Goal: Use online tool/utility: Utilize a website feature to perform a specific function

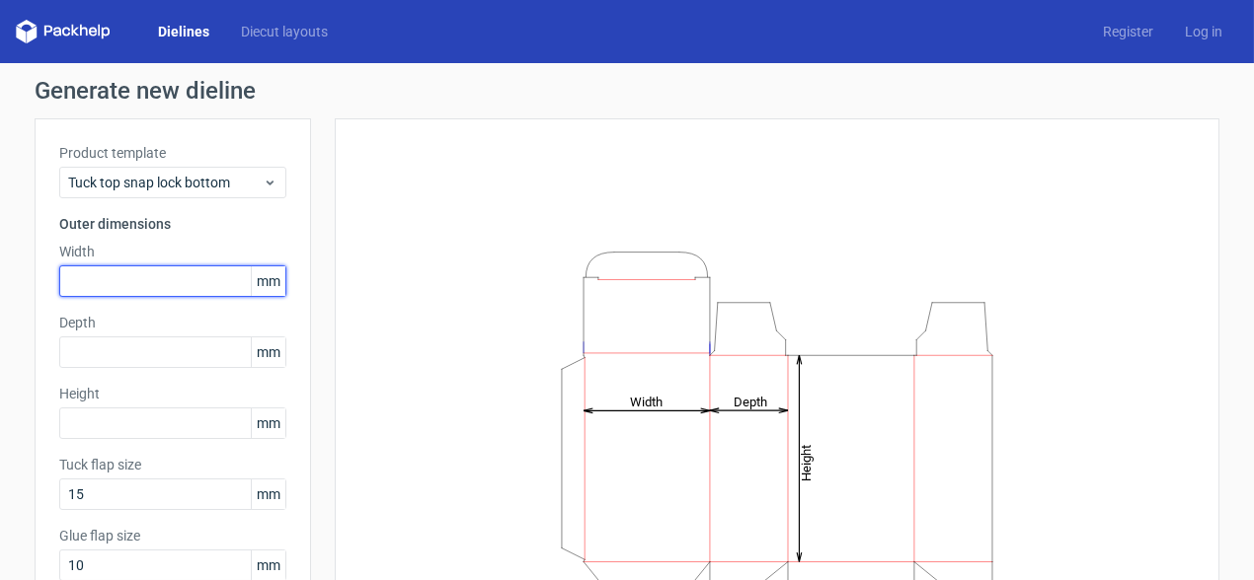
click at [119, 279] on input "text" at bounding box center [172, 282] width 227 height 32
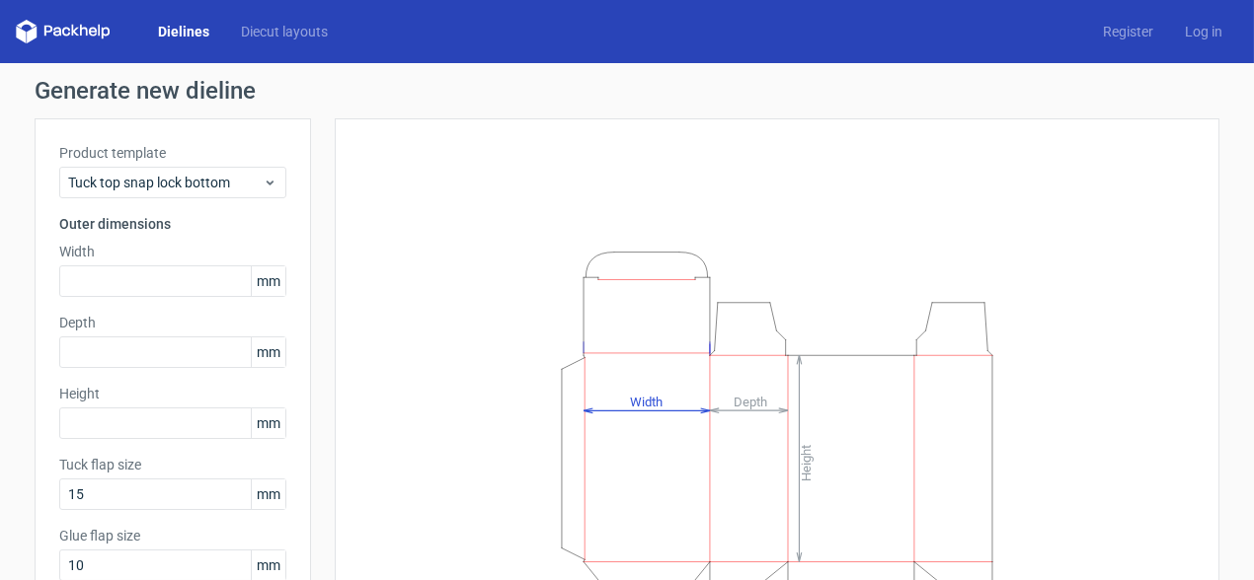
click at [254, 275] on span "mm" at bounding box center [268, 282] width 35 height 30
click at [263, 184] on icon at bounding box center [270, 183] width 15 height 16
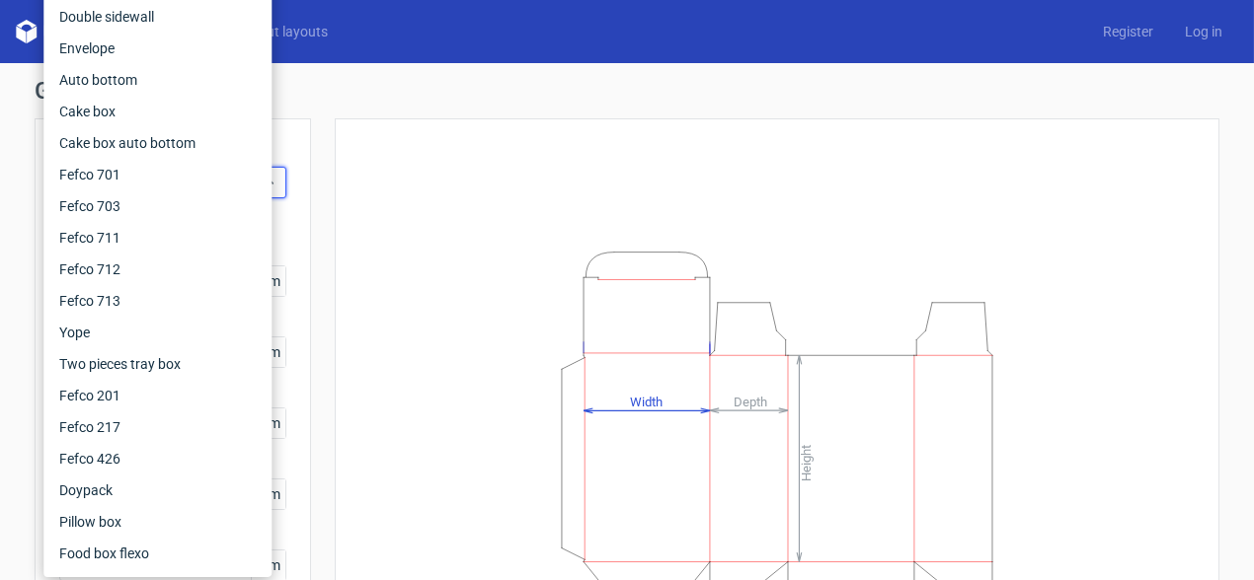
click at [363, 175] on div "Height Depth Width" at bounding box center [776, 437] width 835 height 589
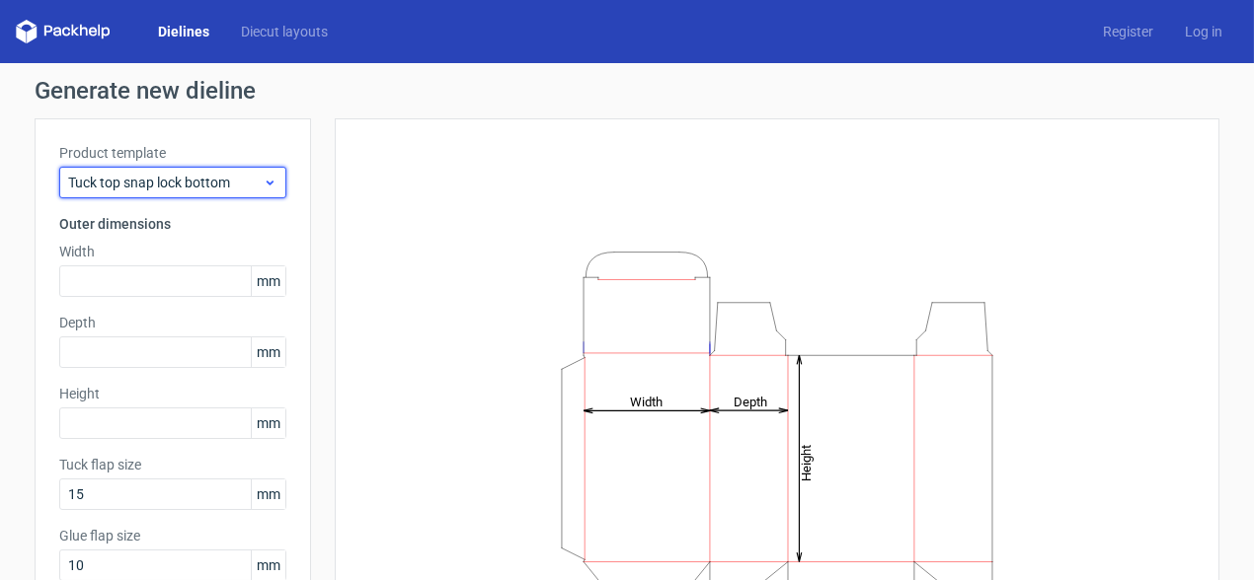
click at [233, 190] on span "Tuck top snap lock bottom" at bounding box center [165, 183] width 194 height 20
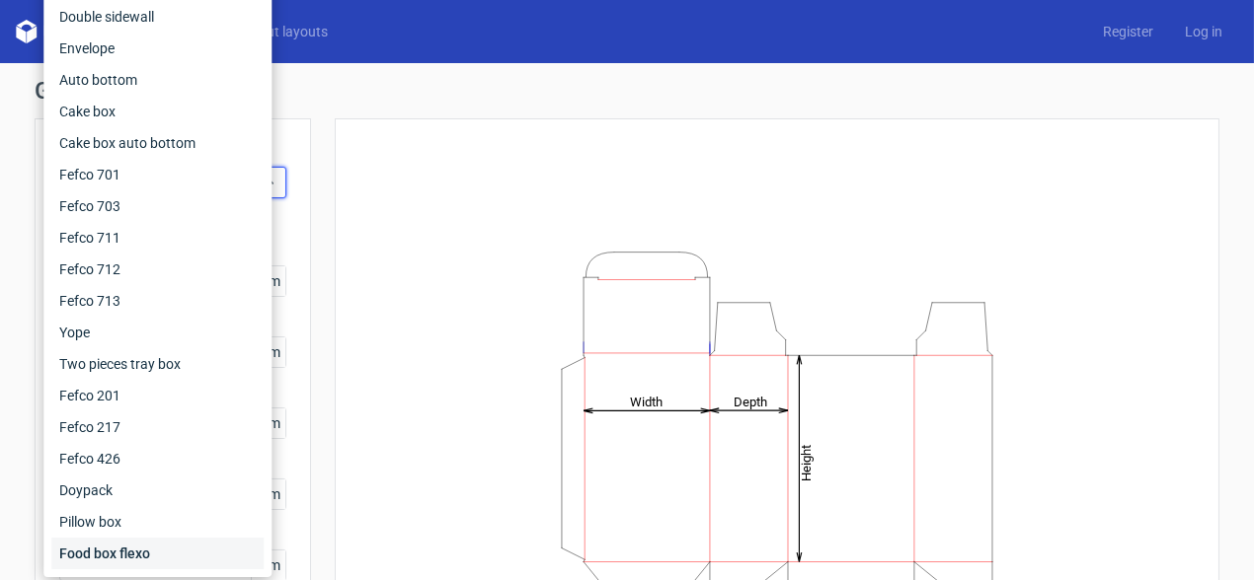
click at [134, 549] on div "Food box flexo" at bounding box center [157, 554] width 212 height 32
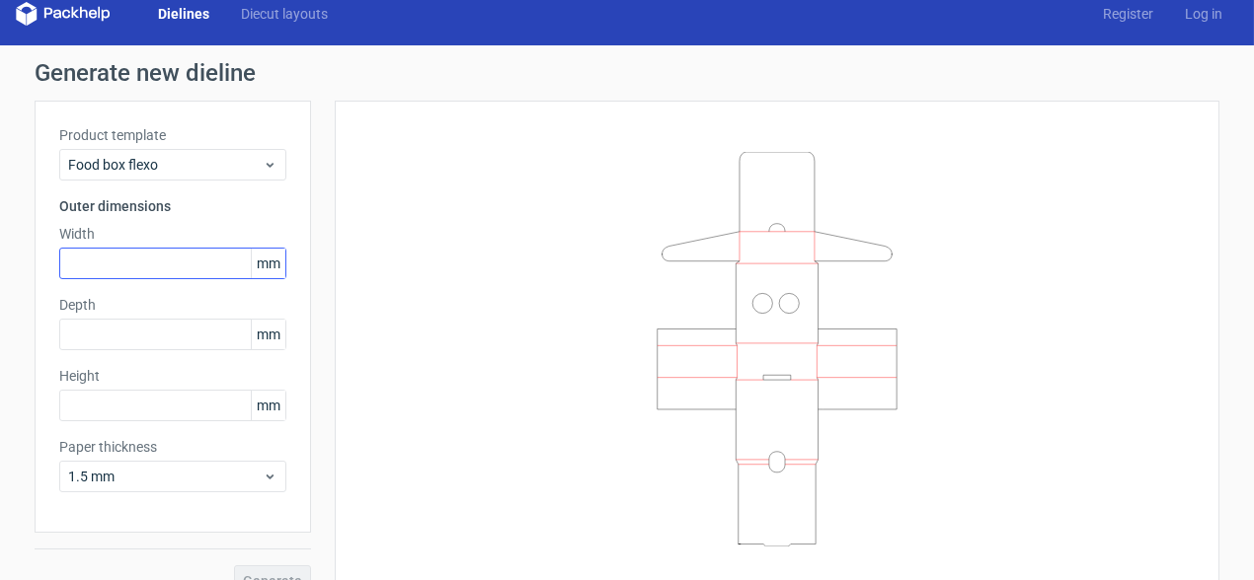
scroll to position [48, 0]
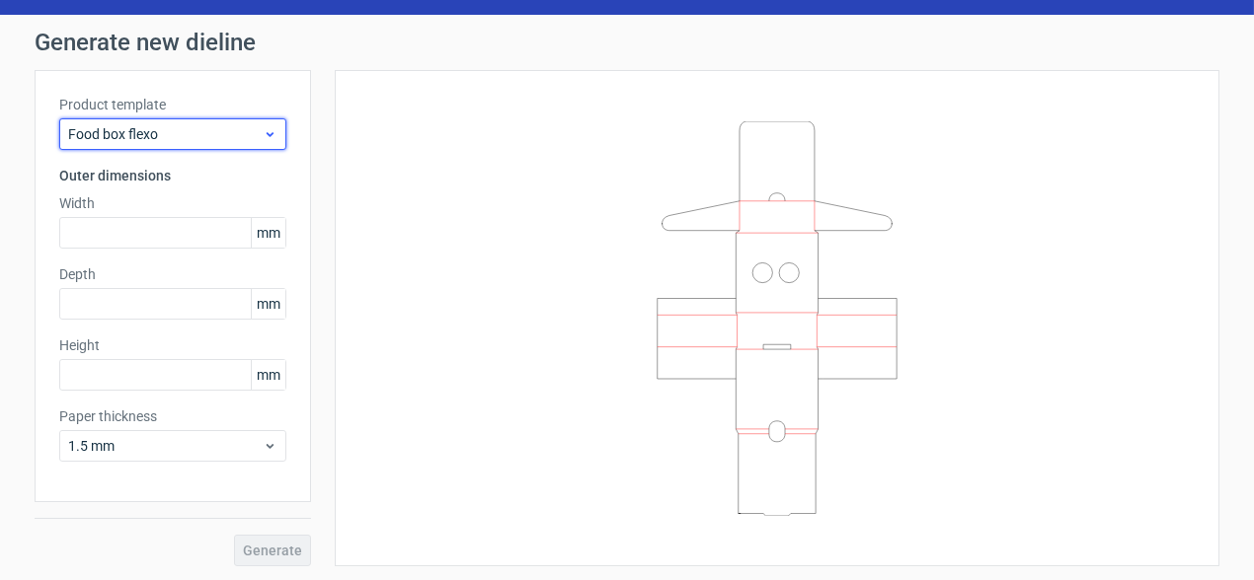
click at [175, 119] on div "Food box flexo" at bounding box center [172, 134] width 227 height 32
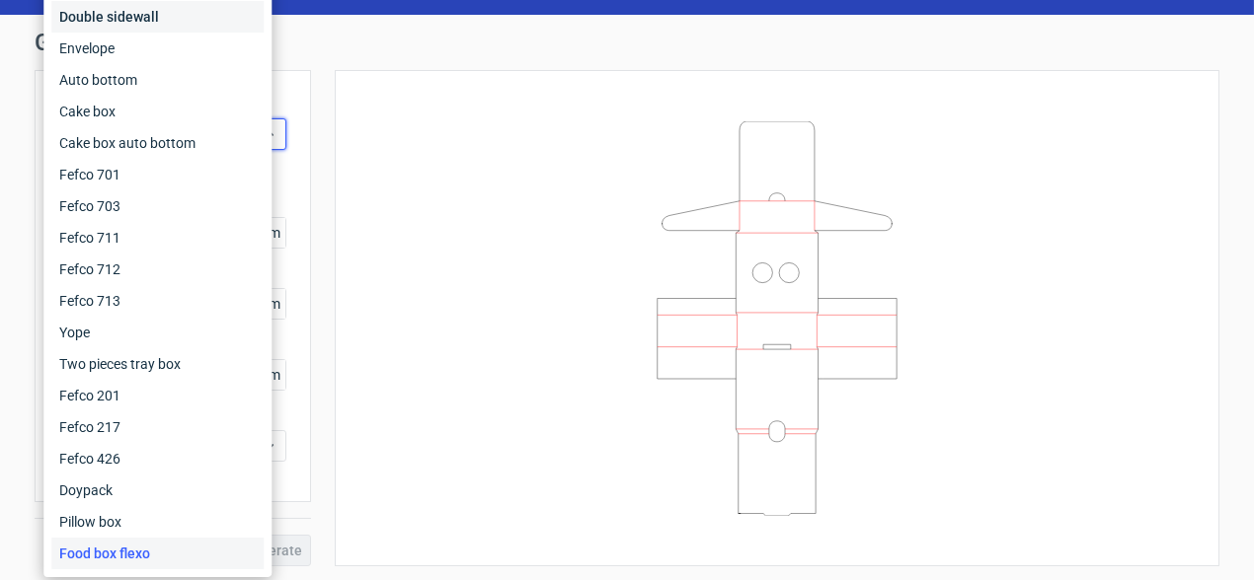
click at [144, 9] on div "Double sidewall" at bounding box center [157, 17] width 212 height 32
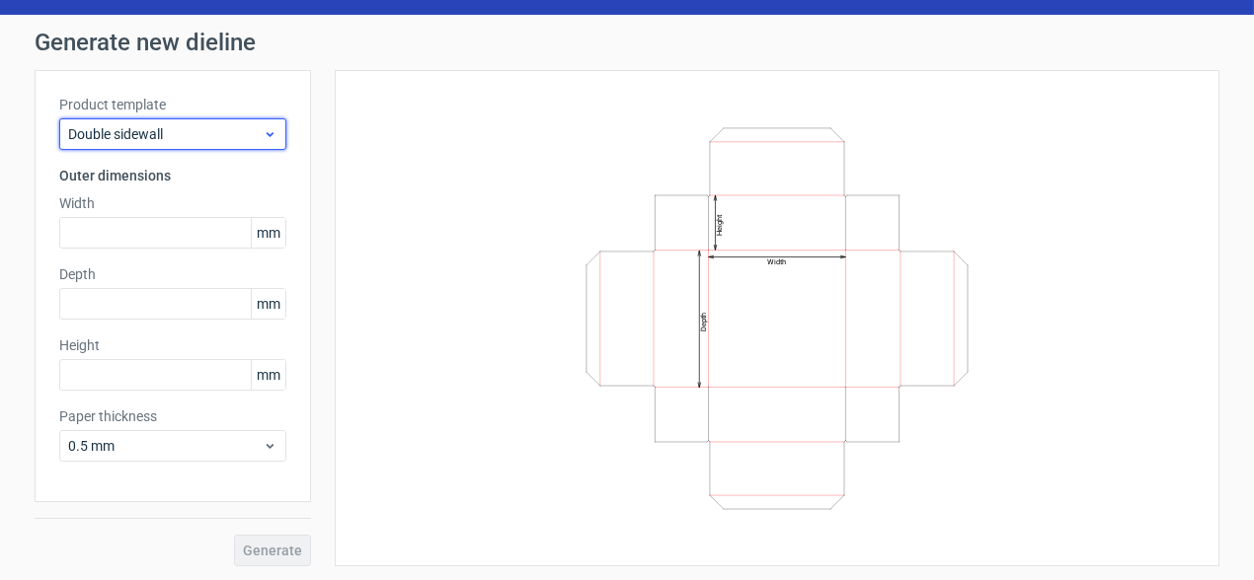
click at [189, 131] on span "Double sidewall" at bounding box center [165, 134] width 194 height 20
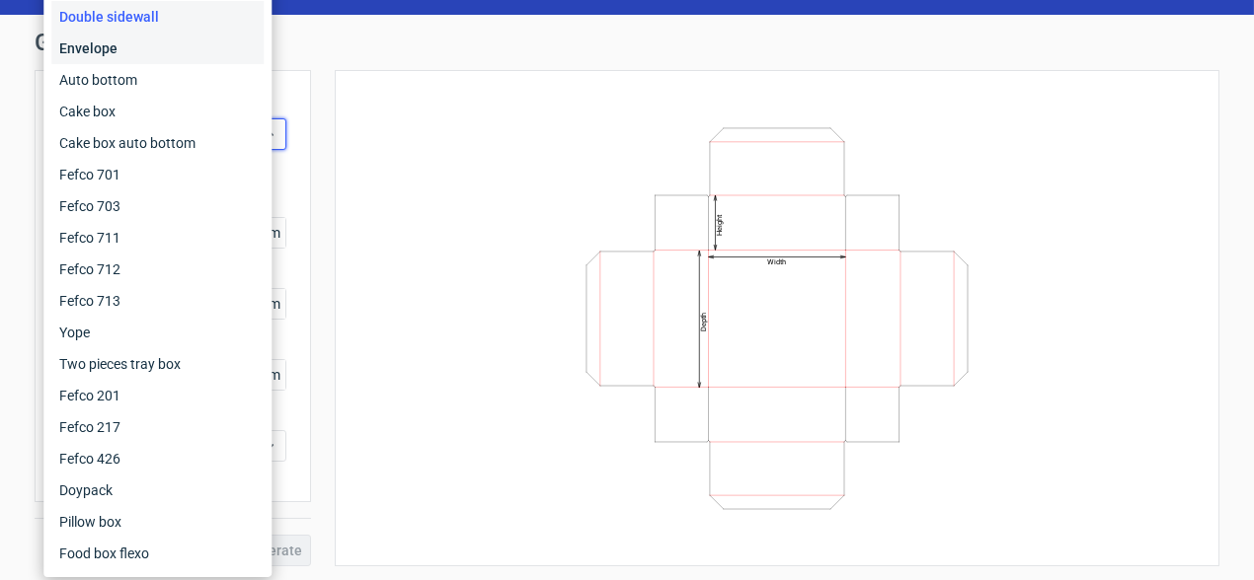
click at [175, 53] on div "Envelope" at bounding box center [157, 49] width 212 height 32
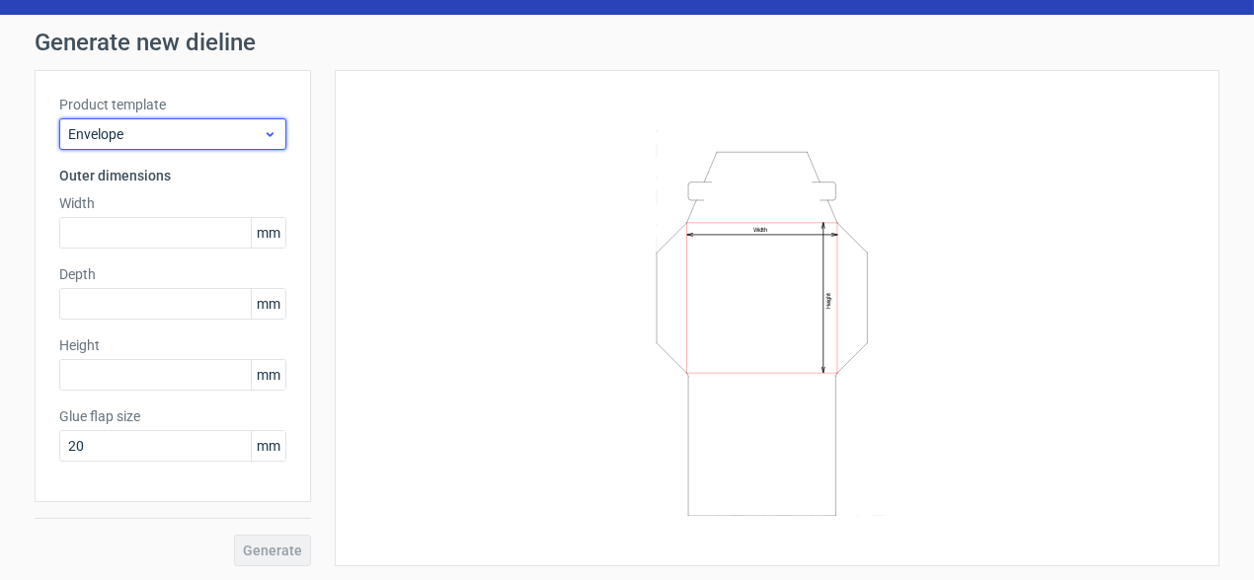
click at [157, 138] on span "Envelope" at bounding box center [165, 134] width 194 height 20
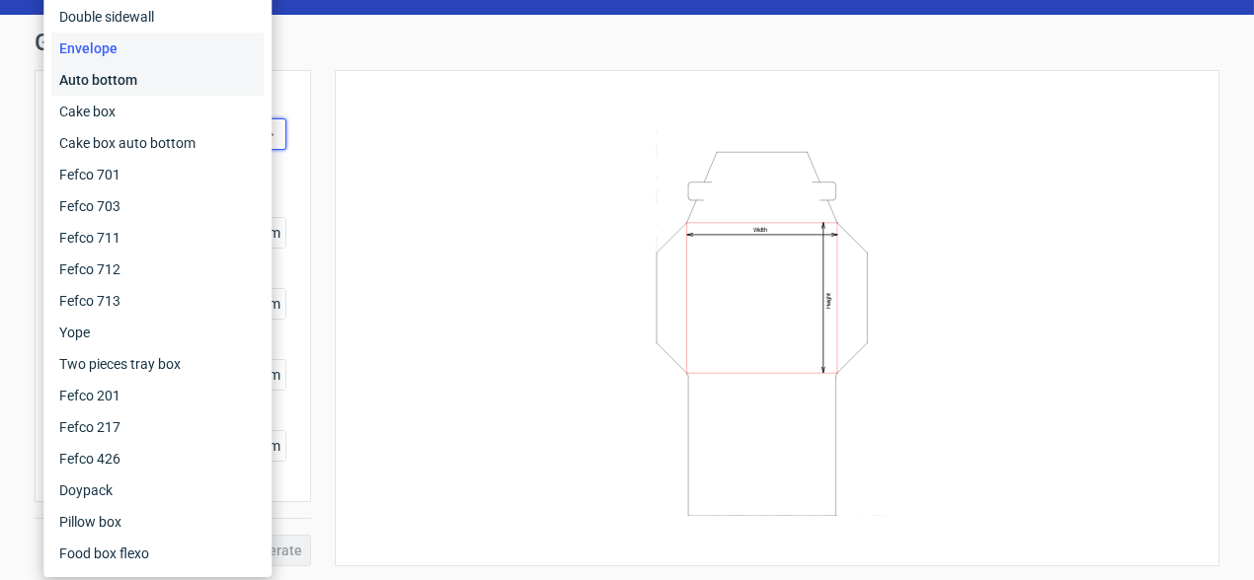
click at [173, 81] on div "Auto bottom" at bounding box center [157, 80] width 212 height 32
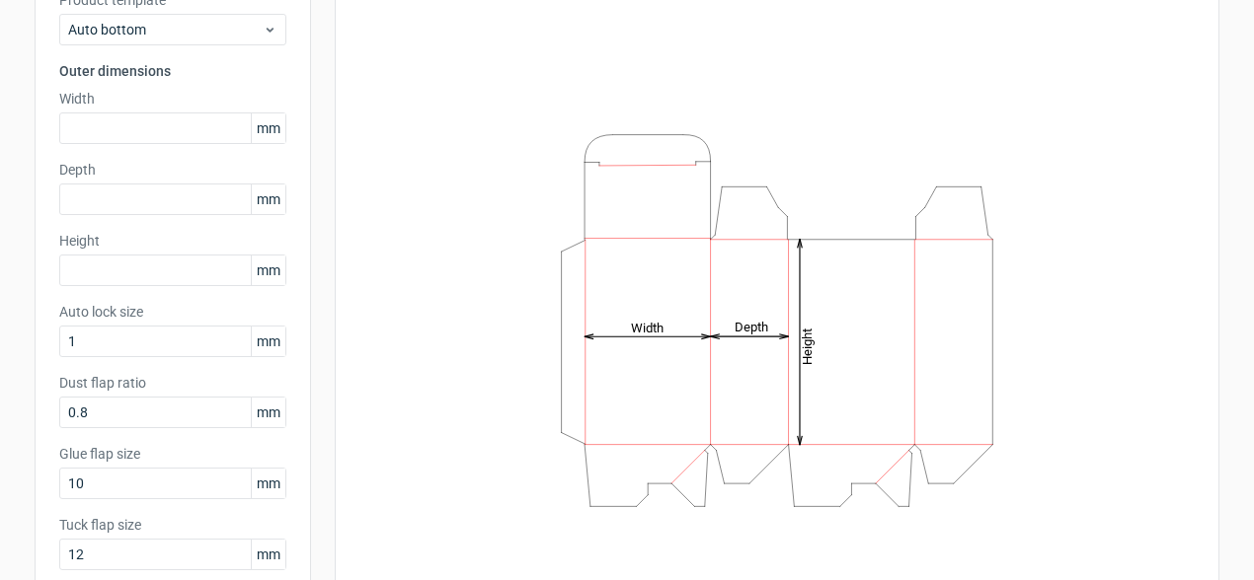
scroll to position [147, 0]
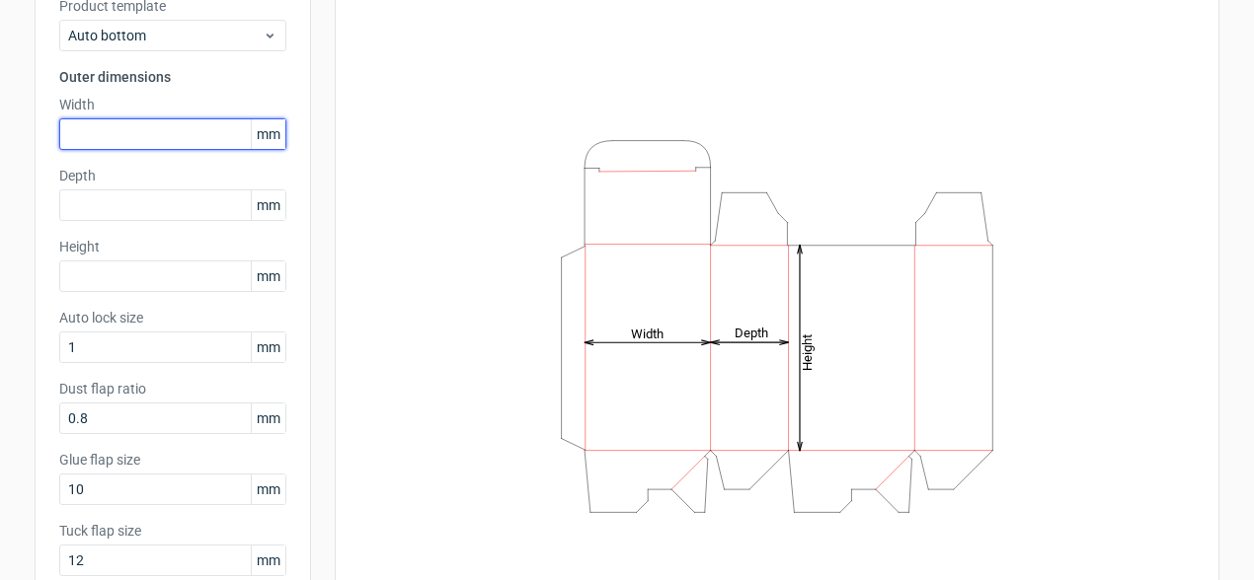
click at [132, 126] on input "text" at bounding box center [172, 134] width 227 height 32
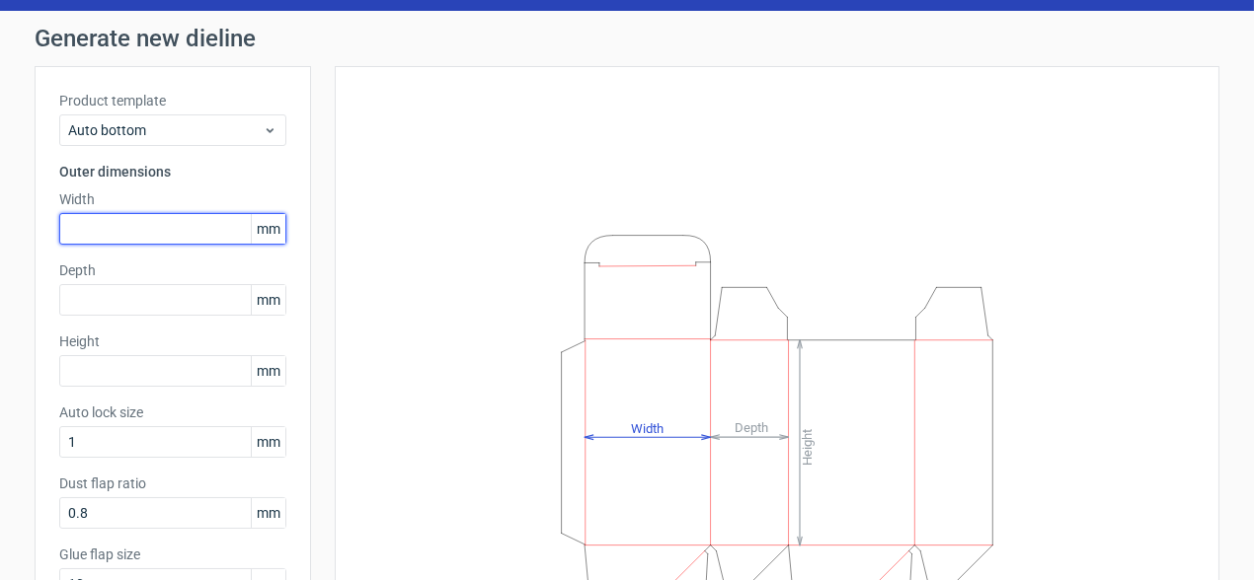
scroll to position [48, 0]
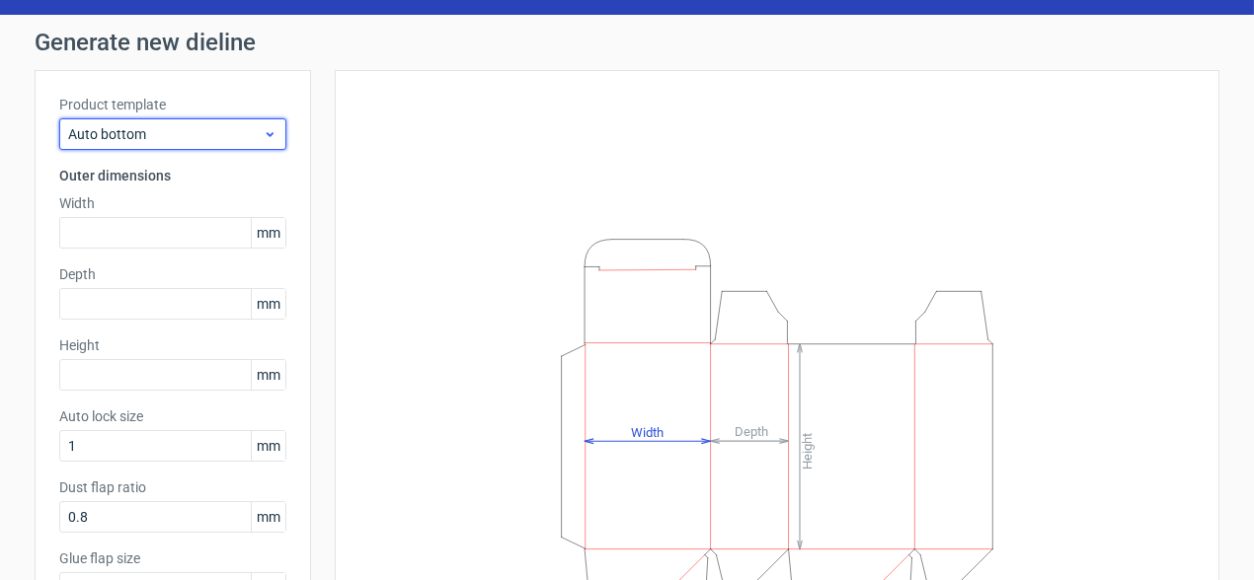
click at [263, 131] on icon at bounding box center [270, 134] width 15 height 16
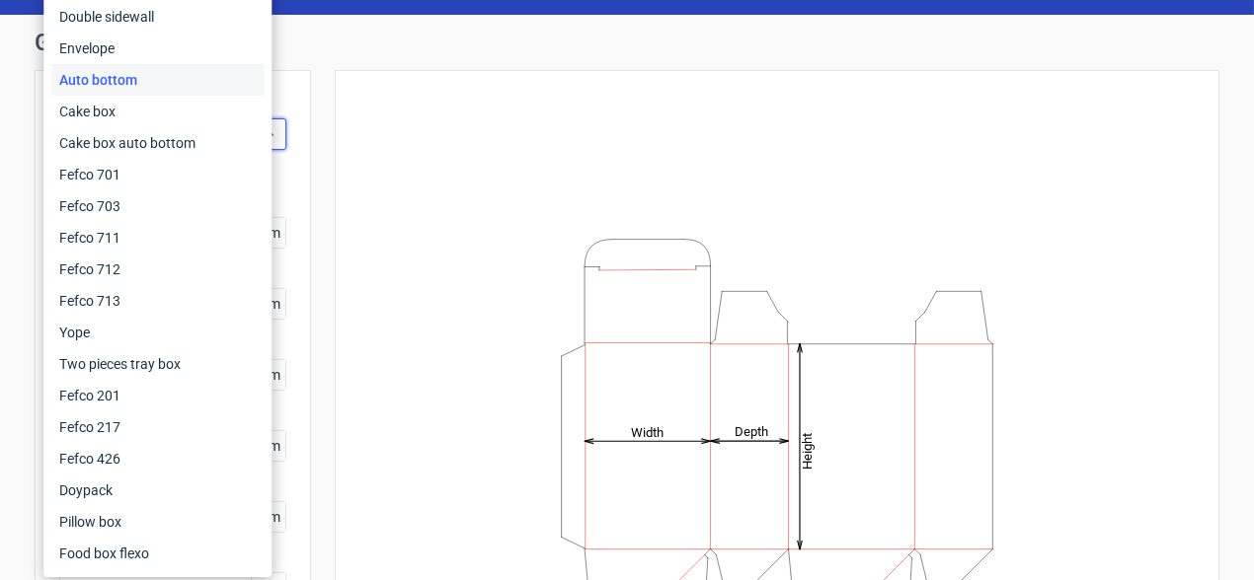
click at [395, 145] on div "Height Depth Width" at bounding box center [776, 425] width 835 height 660
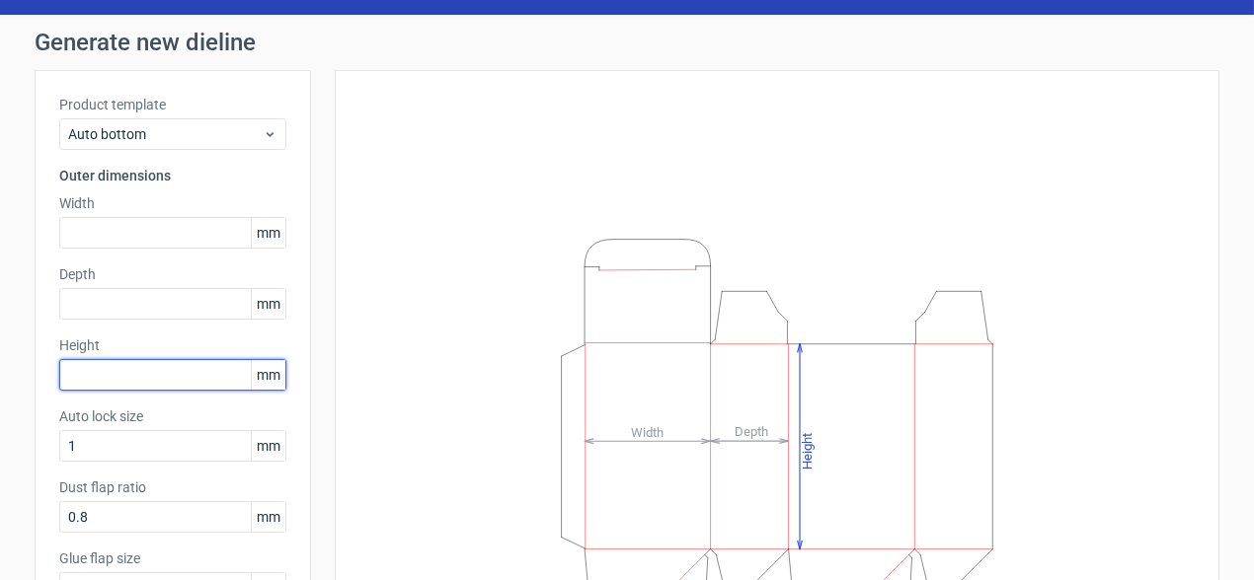
click at [117, 371] on input "text" at bounding box center [172, 375] width 227 height 32
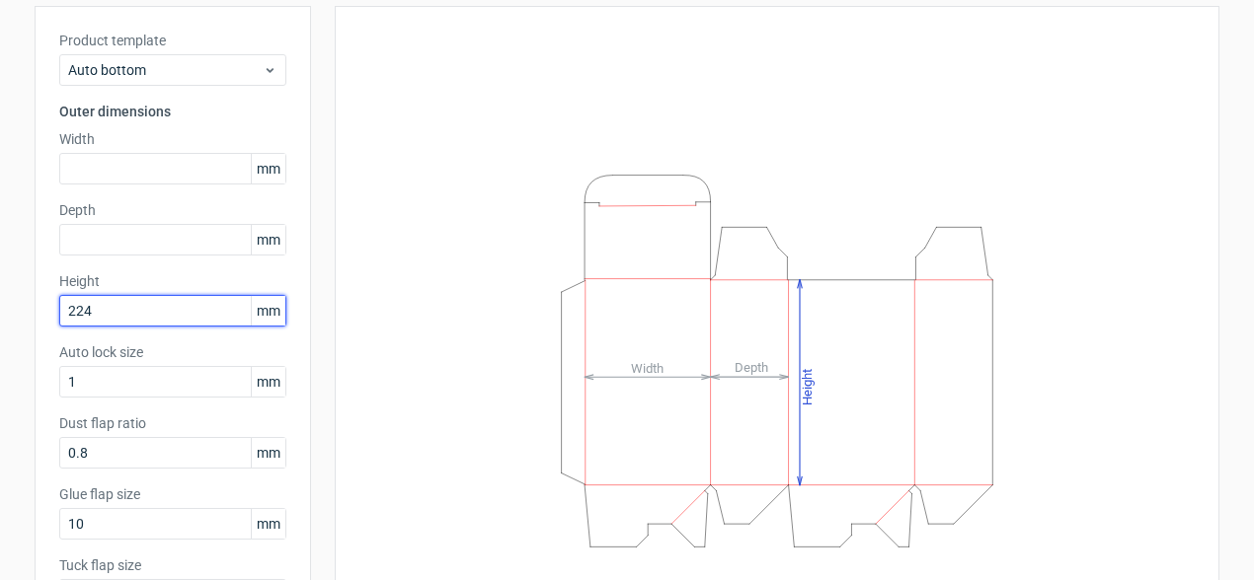
scroll to position [64, 0]
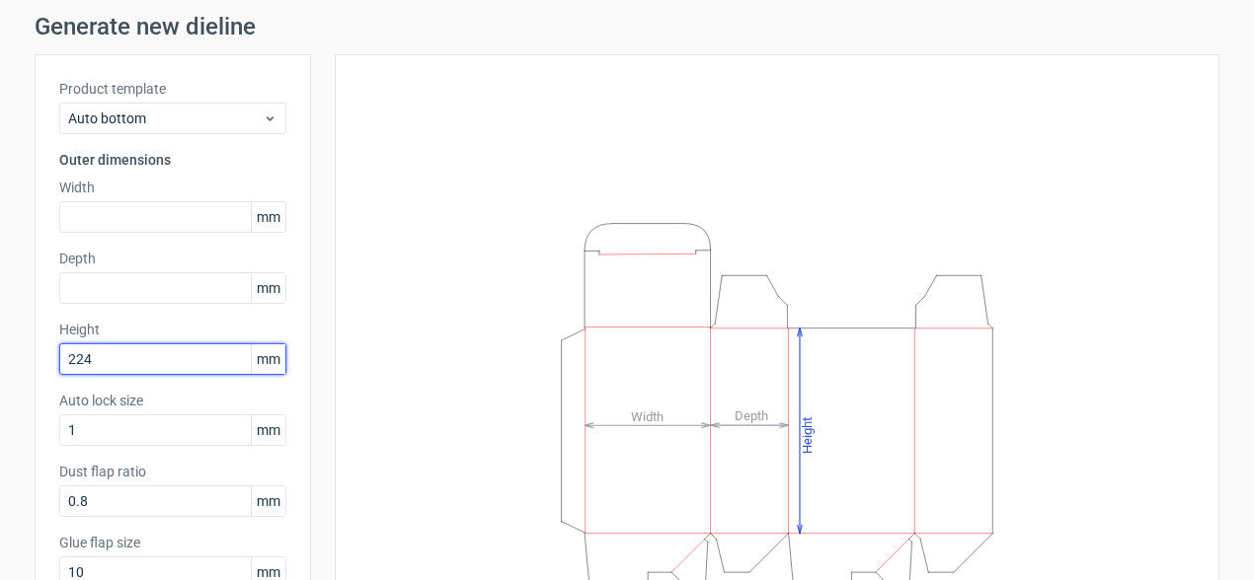
click at [114, 356] on input "224" at bounding box center [172, 360] width 227 height 32
drag, startPoint x: 135, startPoint y: 348, endPoint x: 77, endPoint y: 352, distance: 58.4
click at [77, 352] on input "224" at bounding box center [172, 360] width 227 height 32
click at [123, 360] on input "422" at bounding box center [172, 360] width 227 height 32
type input "4"
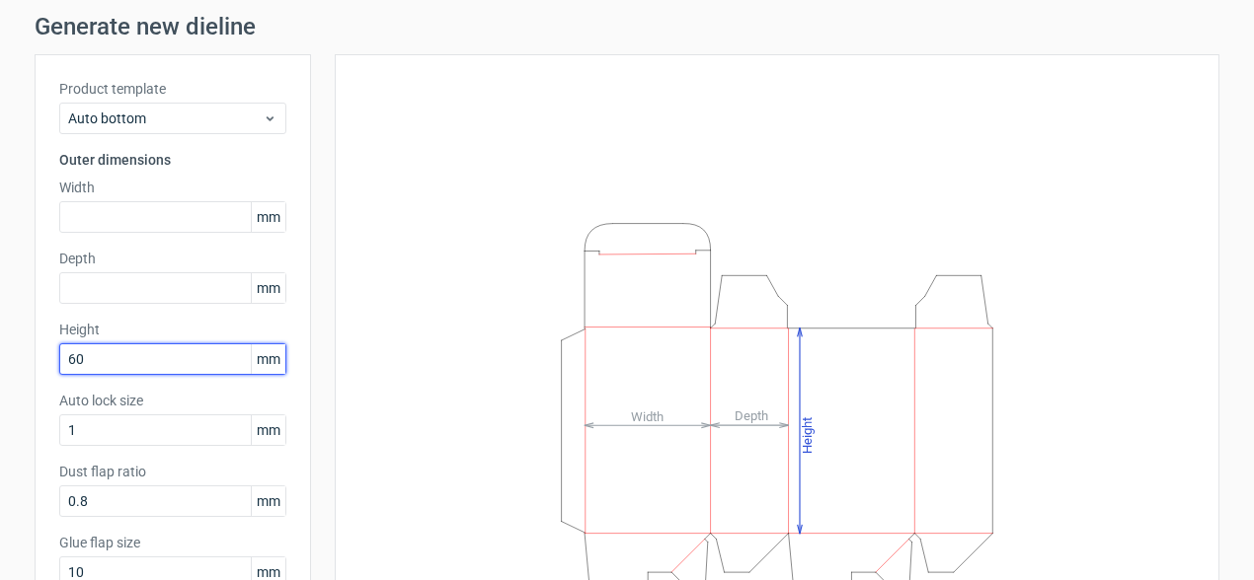
type input "60"
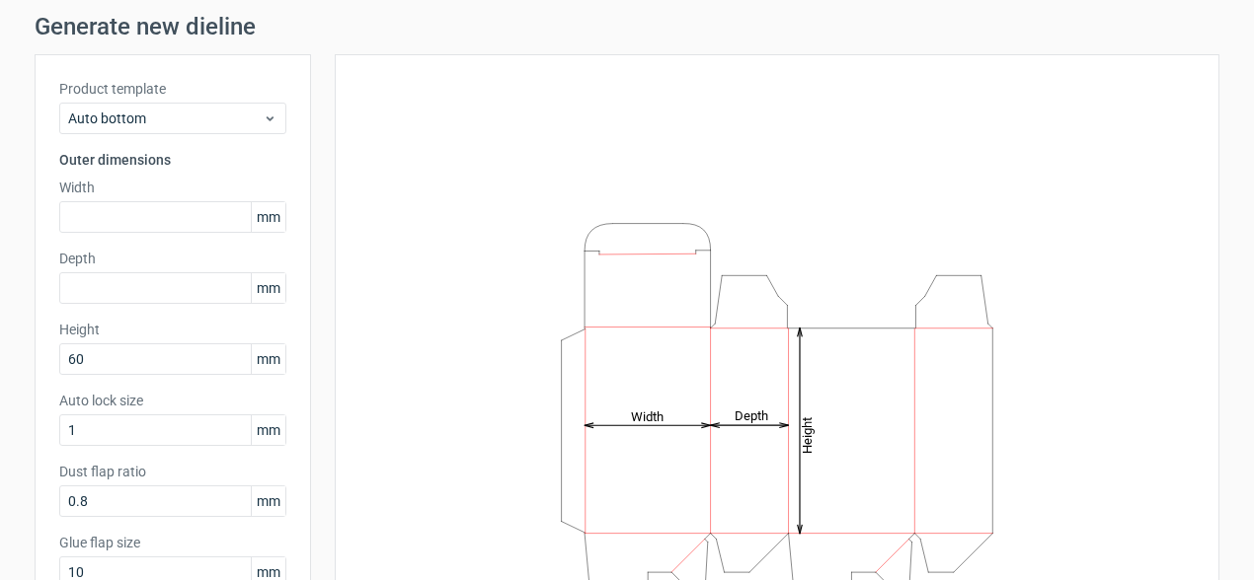
click at [376, 330] on div "Height Depth Width" at bounding box center [776, 409] width 835 height 660
click at [118, 213] on input "text" at bounding box center [172, 217] width 227 height 32
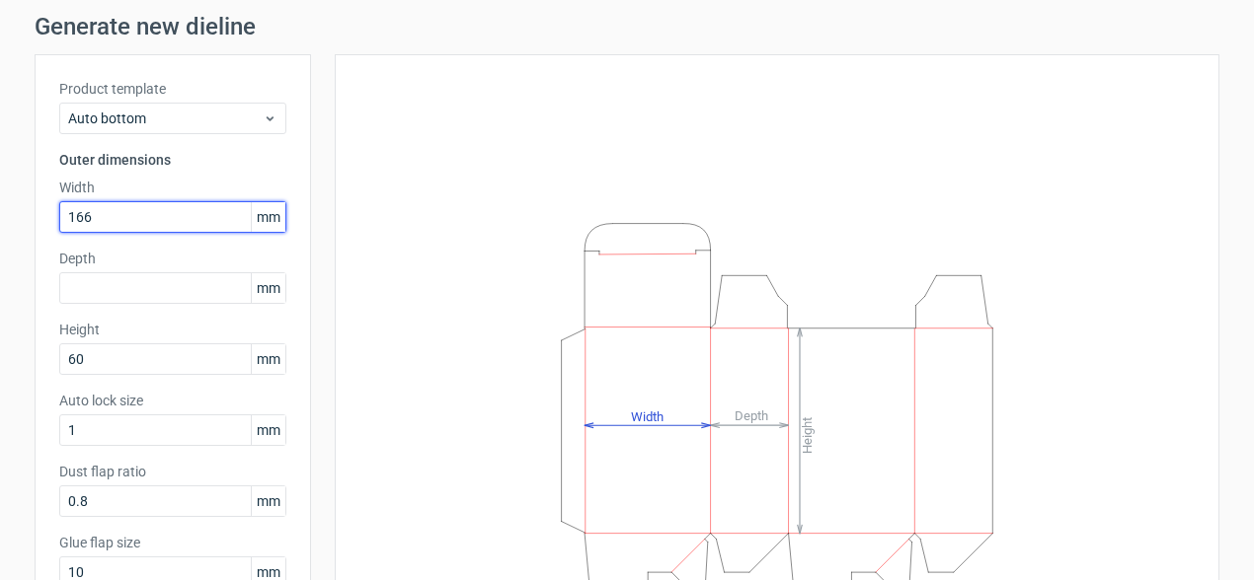
type input "166"
click at [517, 170] on div "Height Depth Width" at bounding box center [776, 409] width 835 height 660
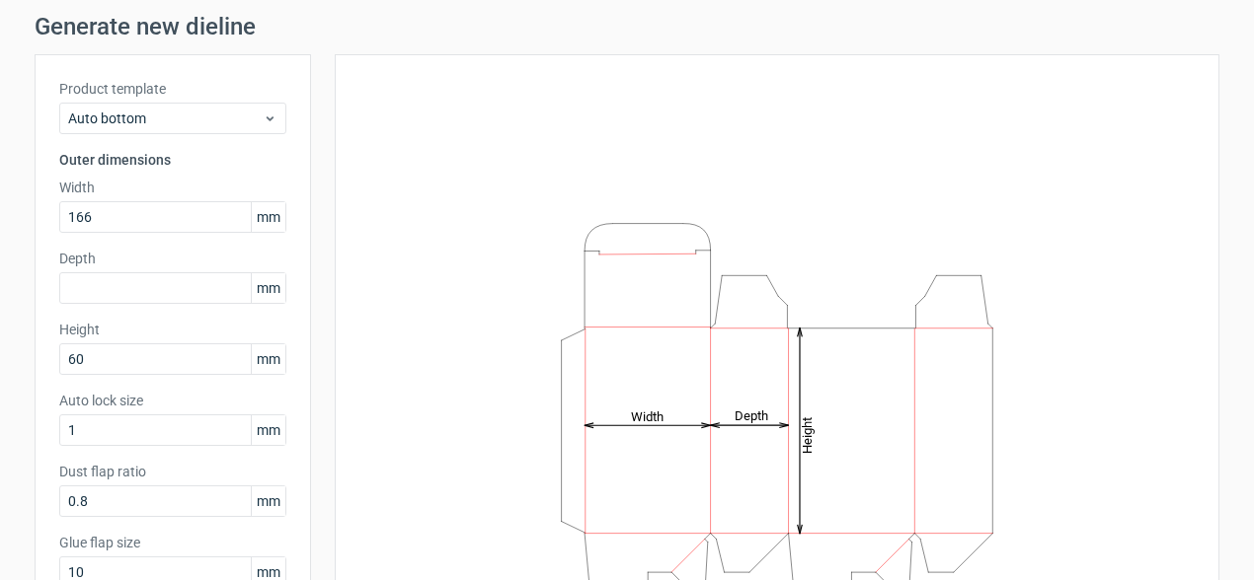
click at [527, 140] on div "Height Depth Width" at bounding box center [776, 409] width 835 height 660
click at [96, 499] on input "0.8" at bounding box center [172, 502] width 227 height 32
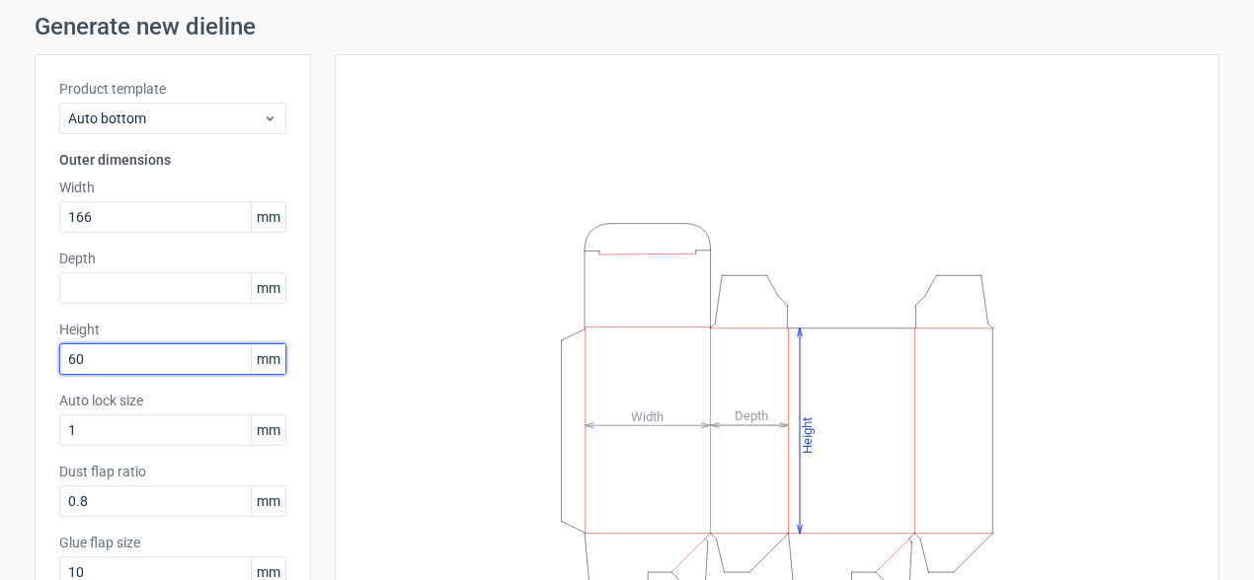
click at [95, 362] on input "60" at bounding box center [172, 360] width 227 height 32
type input "6"
type input "238"
click at [481, 257] on icon "Height Depth Width" at bounding box center [777, 409] width 592 height 395
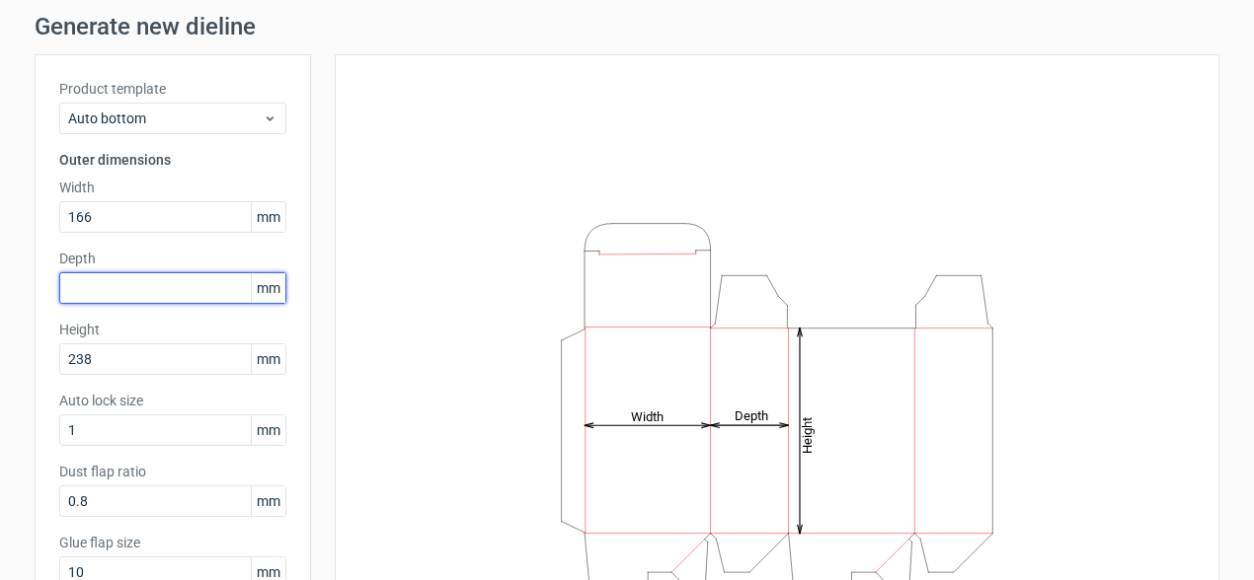
click at [181, 291] on input "text" at bounding box center [172, 288] width 227 height 32
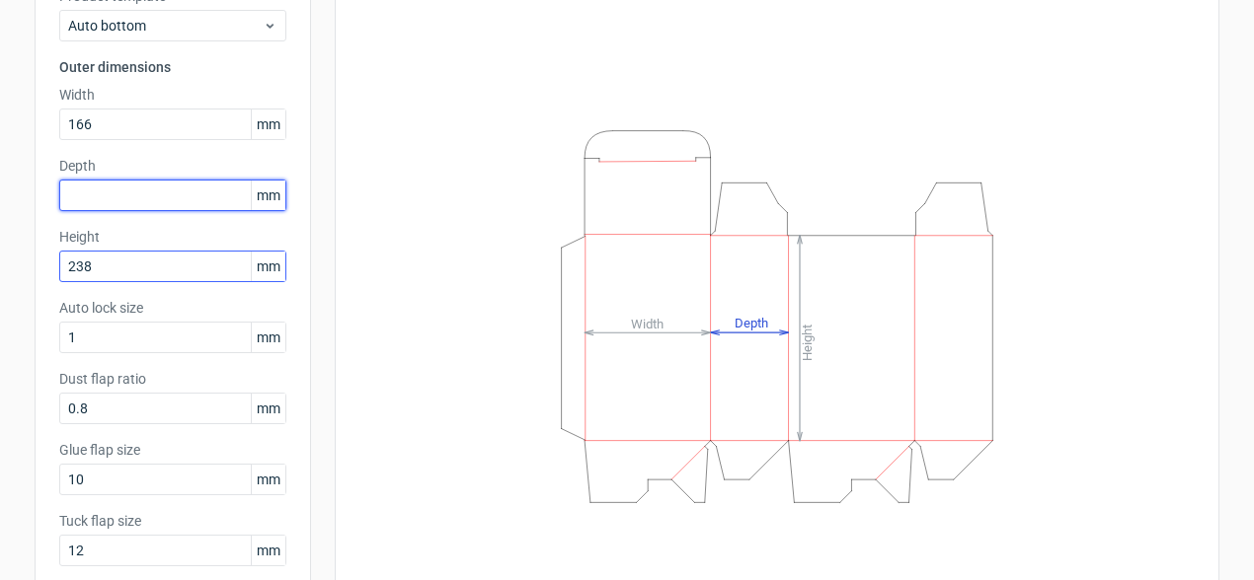
scroll to position [163, 0]
